Goal: Information Seeking & Learning: Learn about a topic

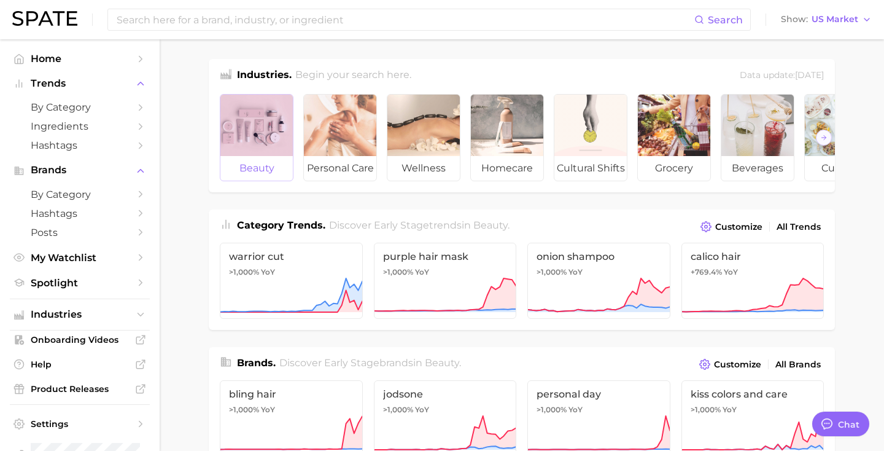
click at [247, 137] on div at bounding box center [256, 125] width 72 height 61
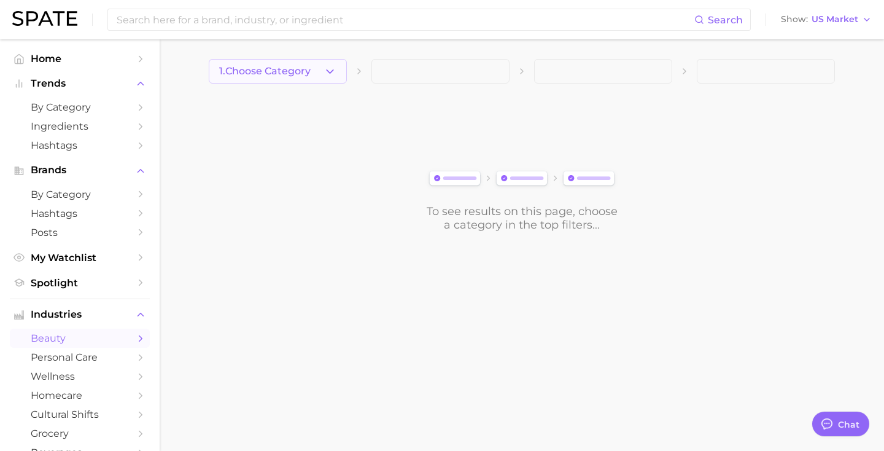
click at [327, 73] on icon "button" at bounding box center [330, 71] width 13 height 13
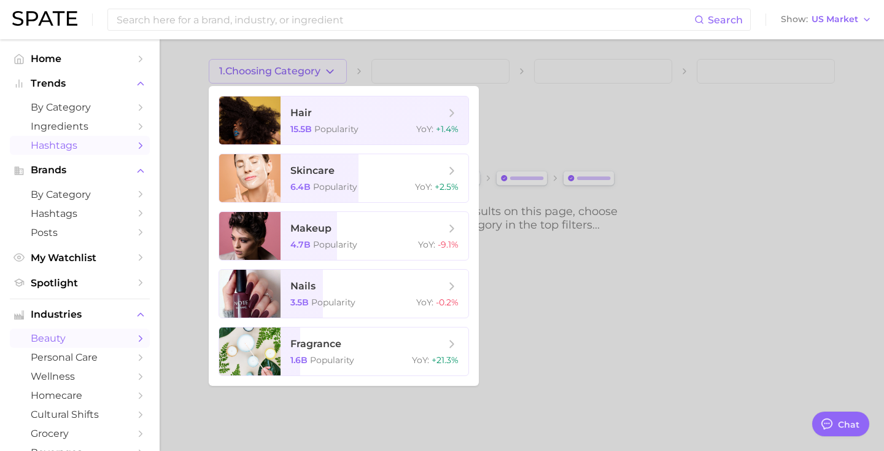
click at [91, 141] on span "Hashtags" at bounding box center [80, 145] width 98 height 12
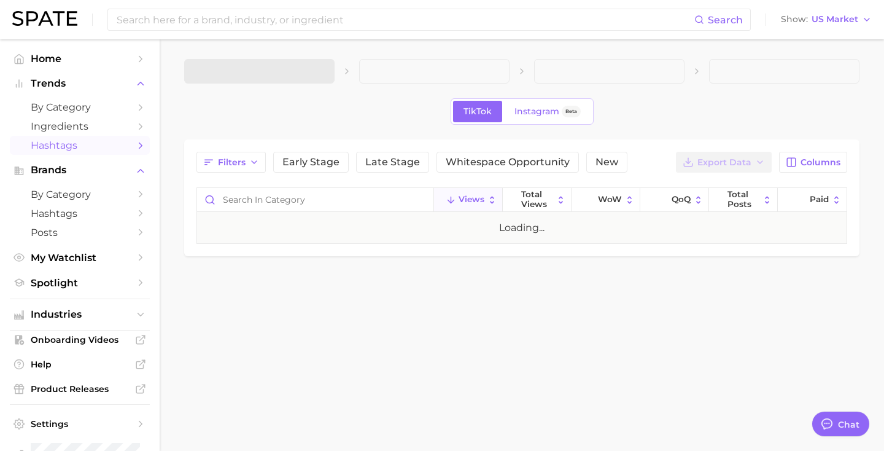
type textarea "x"
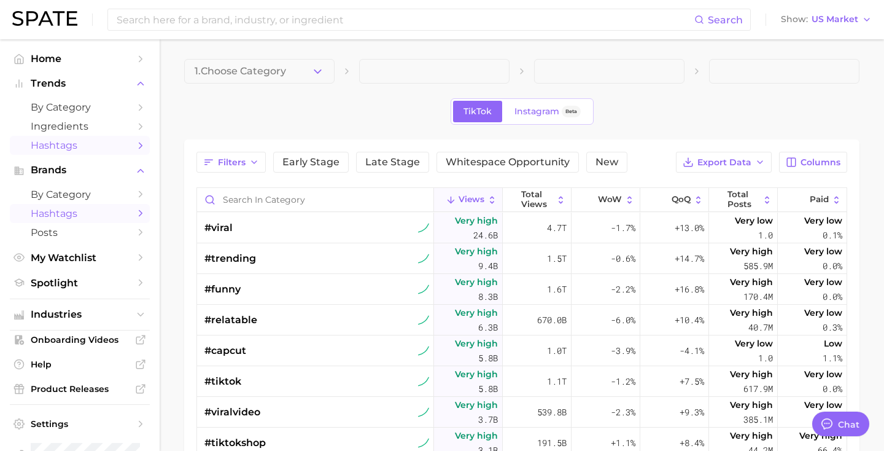
click at [86, 212] on span "Hashtags" at bounding box center [80, 214] width 98 height 12
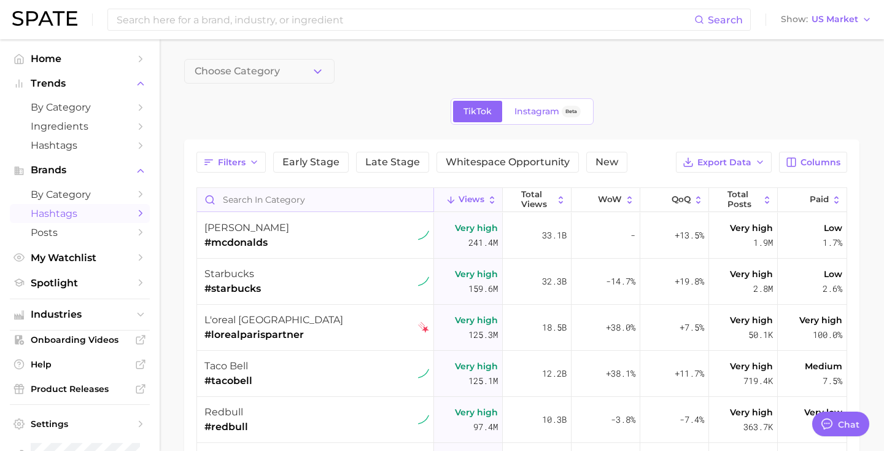
click at [298, 198] on input "Search in category" at bounding box center [315, 199] width 236 height 23
click at [262, 75] on span "Choose Category" at bounding box center [237, 71] width 85 height 11
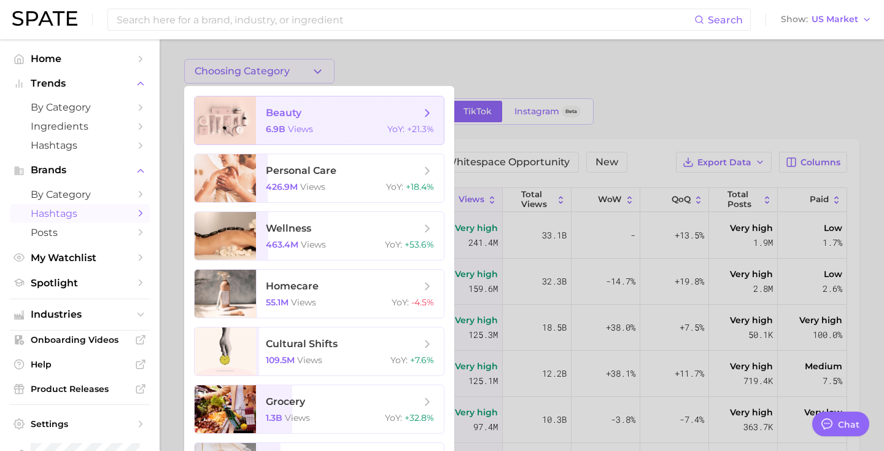
click at [263, 99] on span "beauty 6.9b views YoY : +21.3%" at bounding box center [350, 120] width 188 height 48
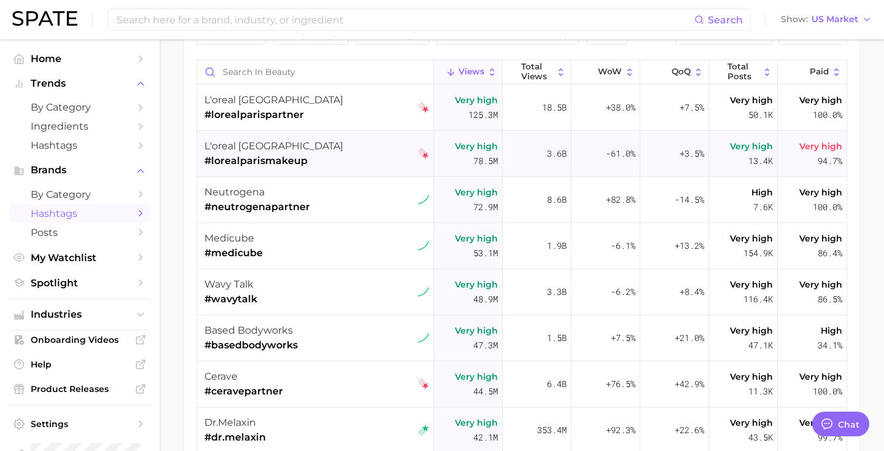
click at [266, 133] on div "l'oreal paris #lorealparismakeup" at bounding box center [273, 154] width 139 height 46
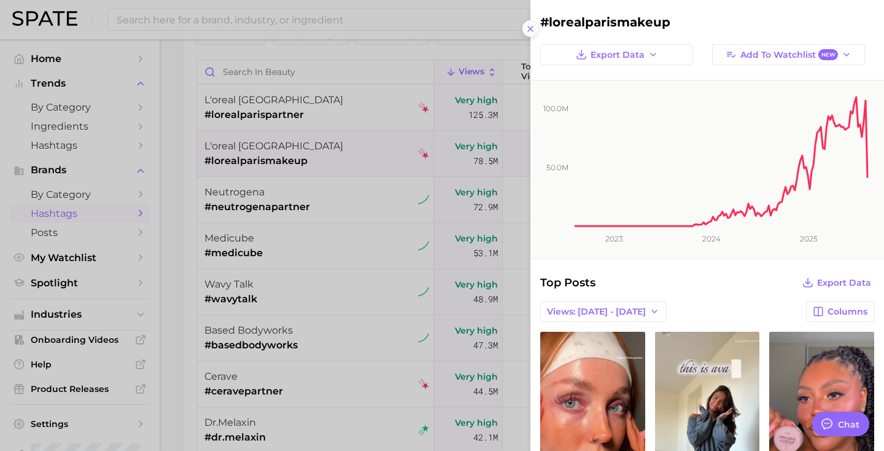
click at [532, 31] on icon at bounding box center [531, 29] width 10 height 10
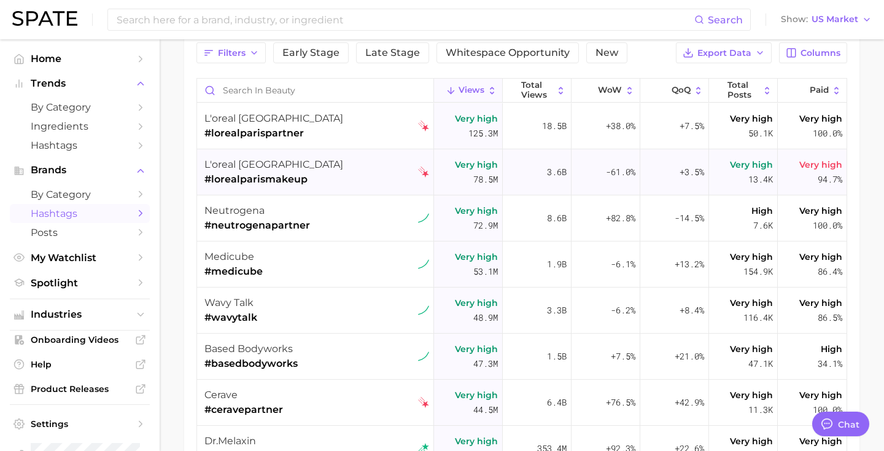
scroll to position [107, 0]
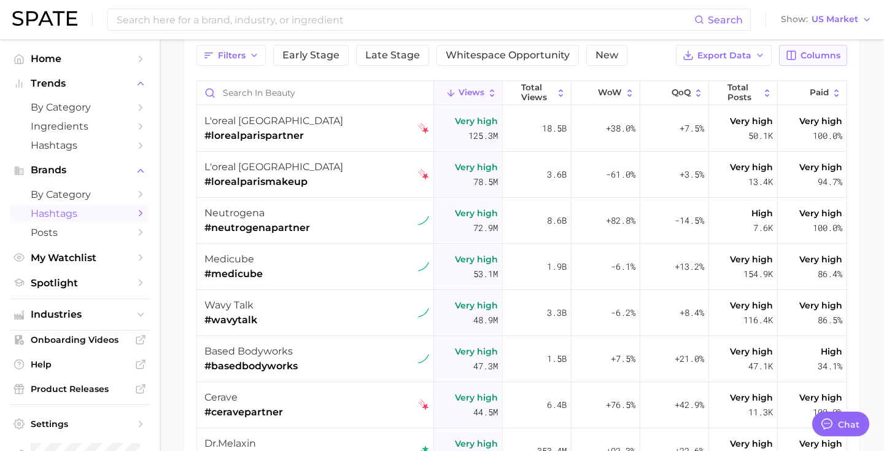
click at [820, 55] on span "Columns" at bounding box center [821, 55] width 40 height 10
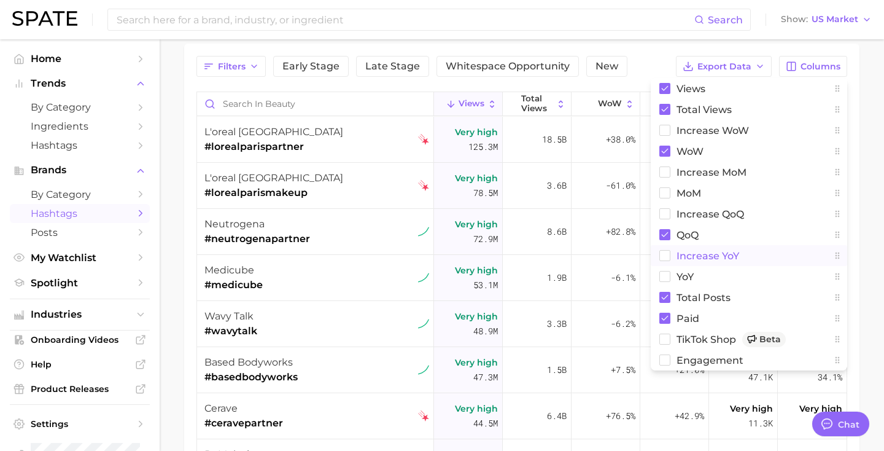
scroll to position [101, 0]
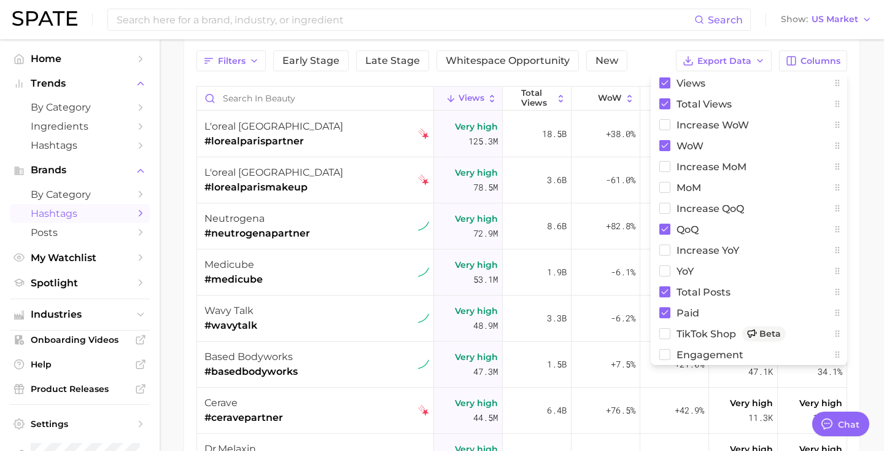
click at [864, 85] on main "beauty TikTok Instagram Beta Filters Early Stage Late Stage Whitespace Opportun…" at bounding box center [522, 274] width 724 height 672
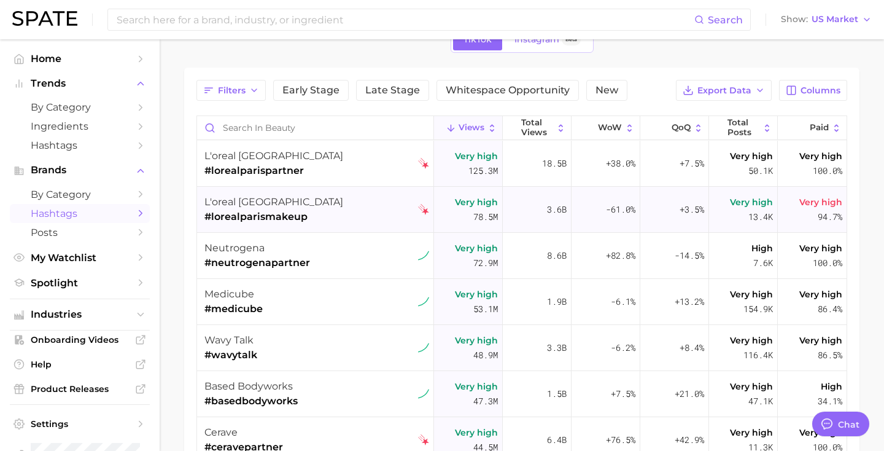
scroll to position [71, 0]
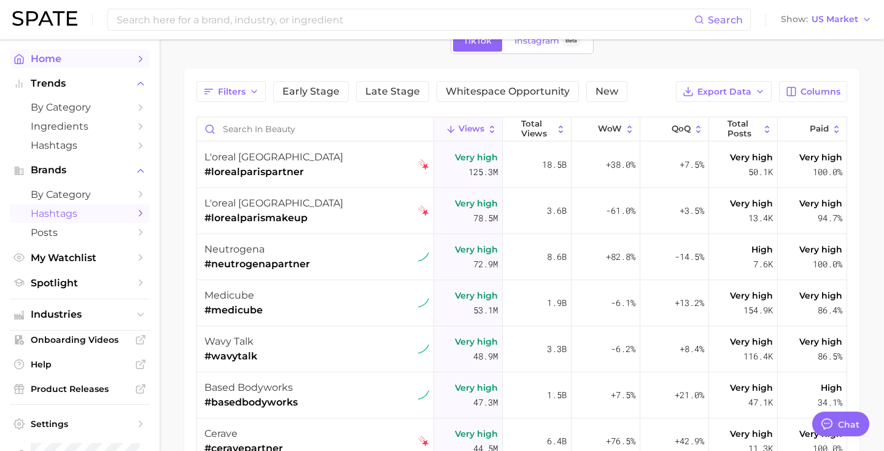
click at [92, 65] on link "Home" at bounding box center [80, 58] width 140 height 19
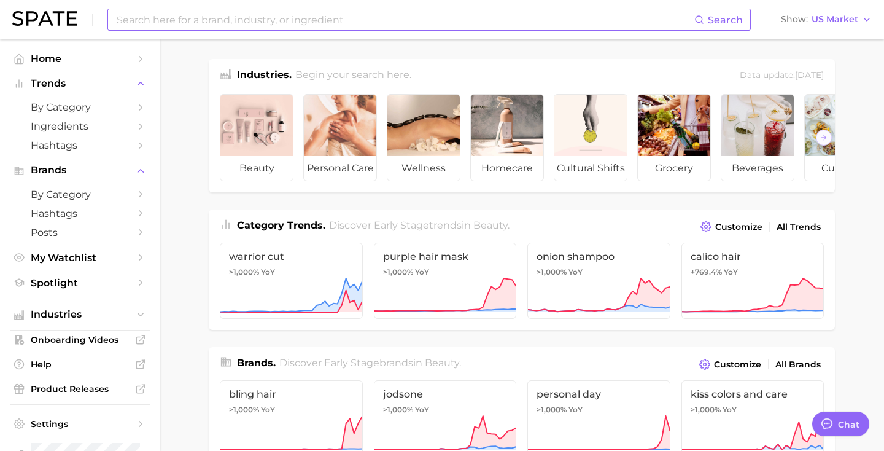
click at [188, 21] on input at bounding box center [404, 19] width 579 height 21
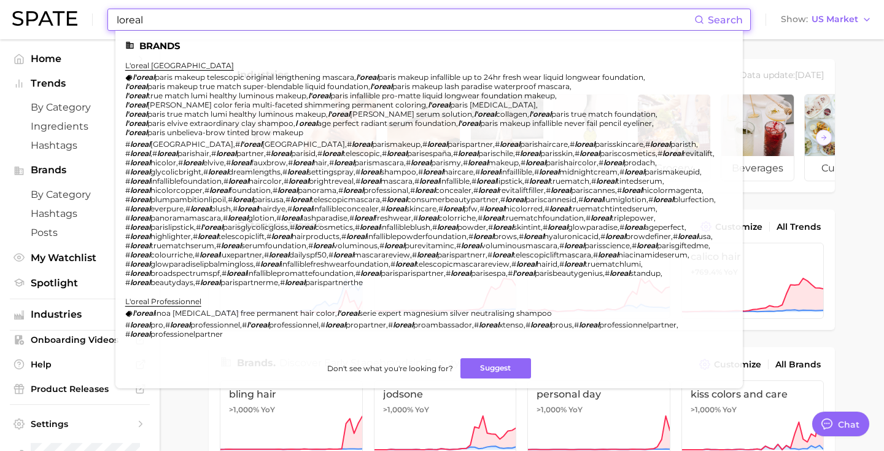
type input "loreal"
click link "l'oreal [GEOGRAPHIC_DATA]" at bounding box center [179, 65] width 109 height 9
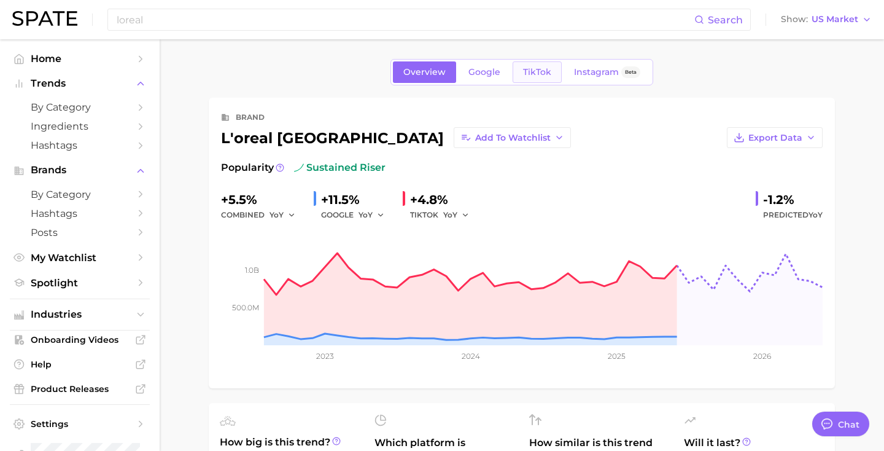
click at [541, 66] on link "TikTok" at bounding box center [537, 71] width 49 height 21
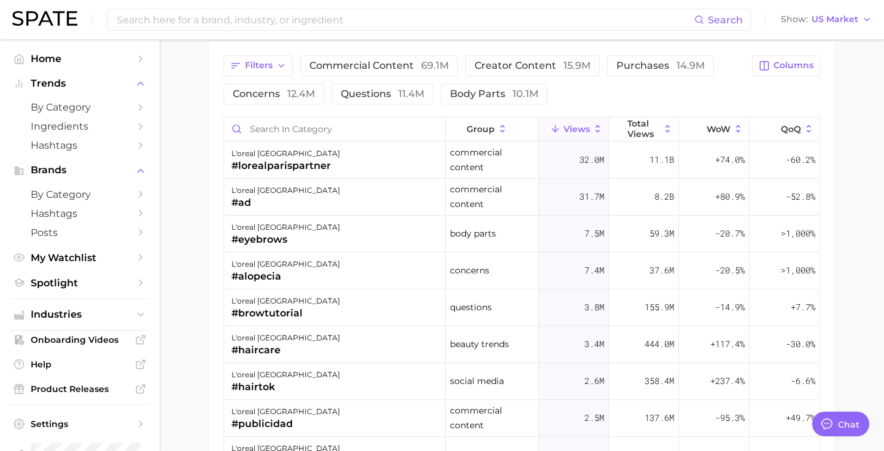
scroll to position [960, 0]
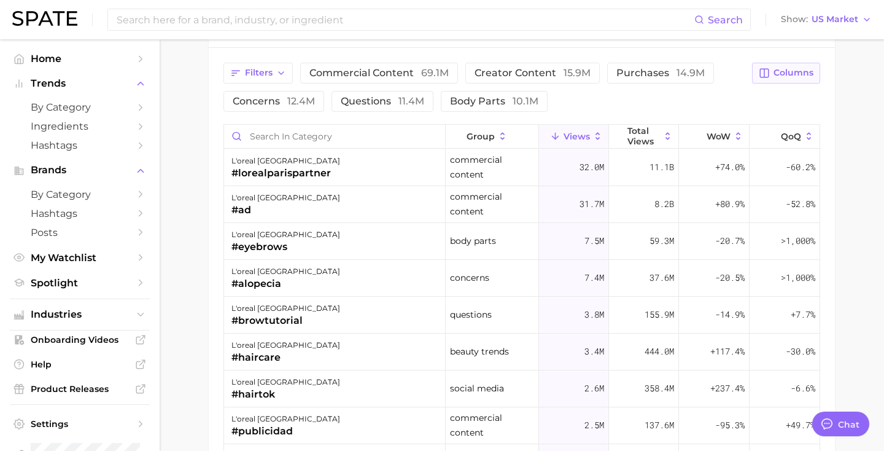
click at [784, 75] on span "Columns" at bounding box center [794, 73] width 40 height 10
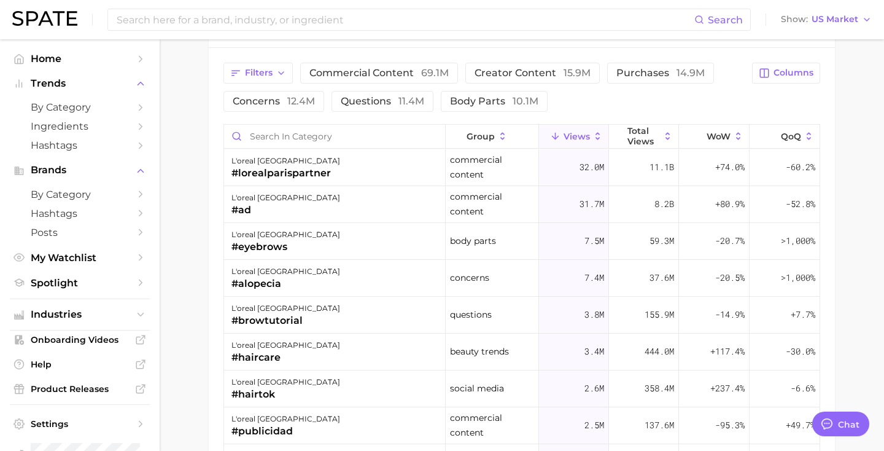
type input "loreal"
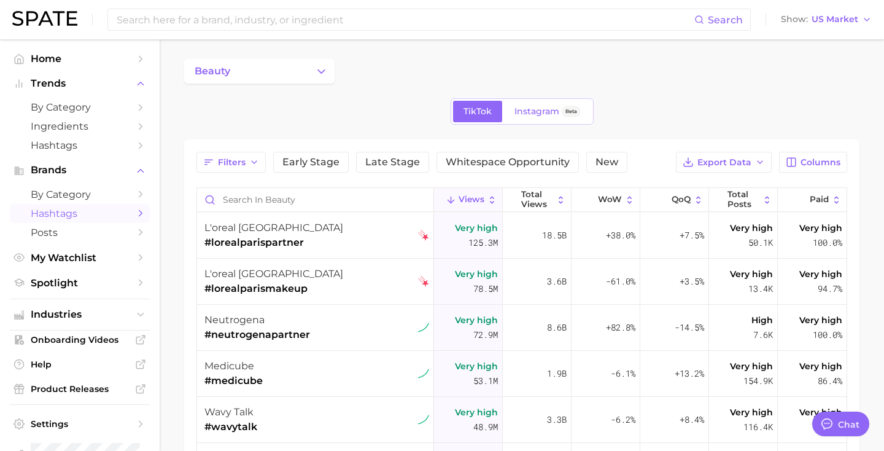
scroll to position [71, 0]
